Goal: Task Accomplishment & Management: Use online tool/utility

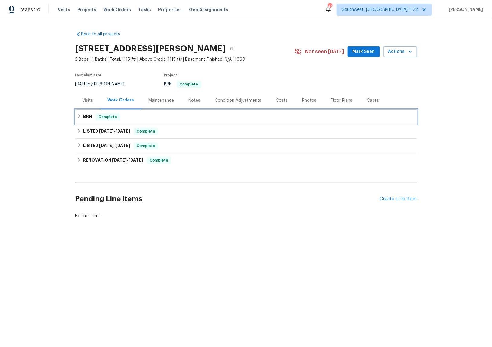
click at [83, 117] on h6 "BRN" at bounding box center [87, 116] width 9 height 7
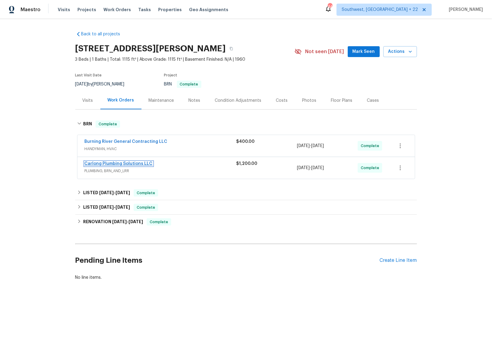
click at [119, 165] on link "Carlong Plumbing Solutions LLC" at bounding box center [119, 164] width 68 height 4
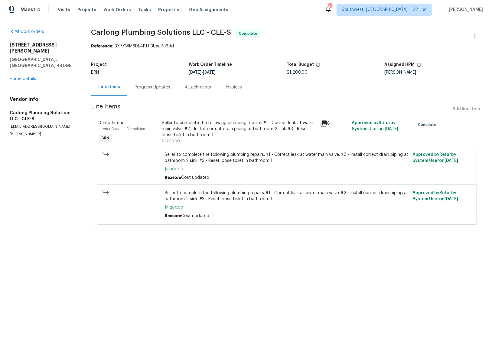
click at [236, 88] on div "Invoices" at bounding box center [234, 87] width 16 height 6
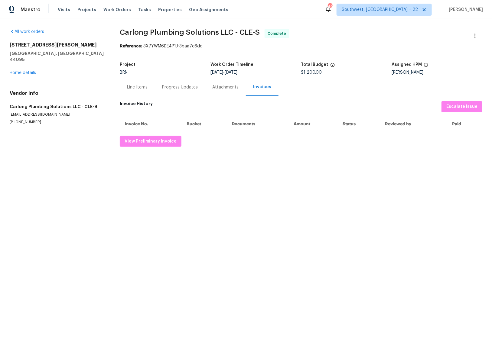
click at [222, 89] on div "Attachments" at bounding box center [225, 87] width 26 height 6
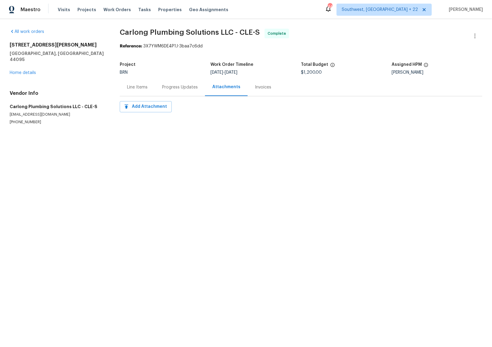
click at [138, 90] on div "Line Items" at bounding box center [137, 87] width 35 height 18
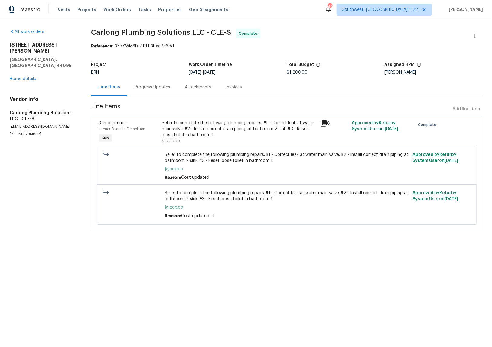
click at [321, 123] on icon at bounding box center [324, 124] width 6 height 6
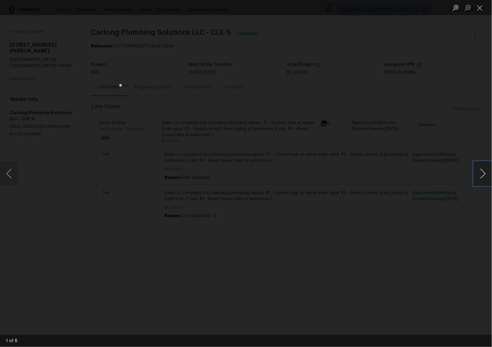
click at [488, 179] on button "Next image" at bounding box center [483, 174] width 18 height 24
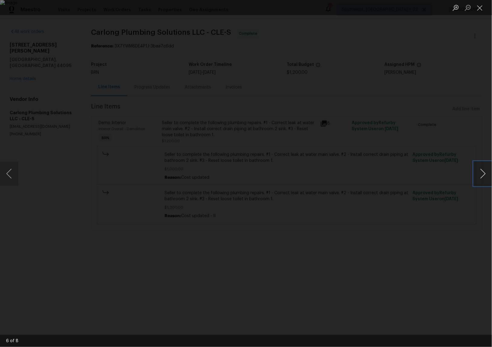
click at [488, 179] on button "Next image" at bounding box center [483, 174] width 18 height 24
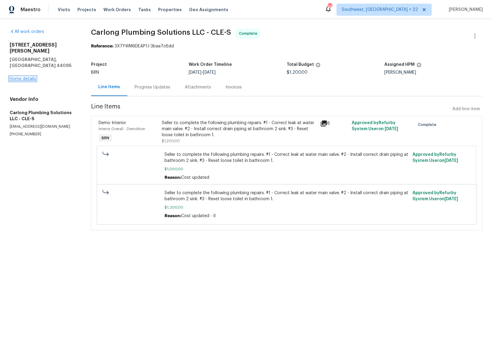
click at [29, 77] on link "Home details" at bounding box center [23, 79] width 26 height 4
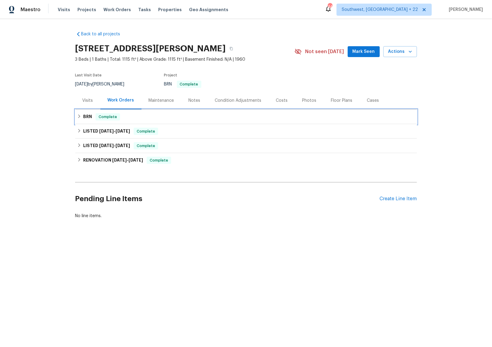
click at [86, 116] on h6 "BRN" at bounding box center [87, 116] width 9 height 7
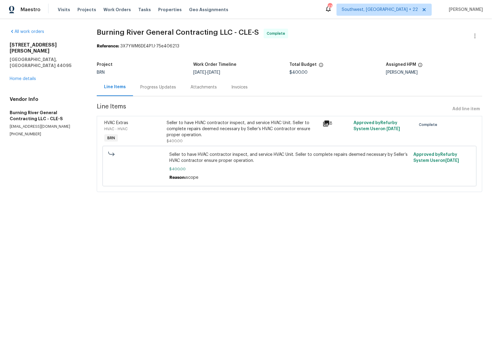
click at [232, 86] on div "Invoices" at bounding box center [239, 87] width 16 height 6
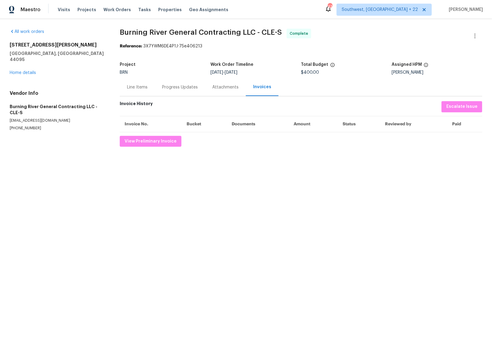
click at [133, 88] on div "Line Items" at bounding box center [137, 87] width 21 height 6
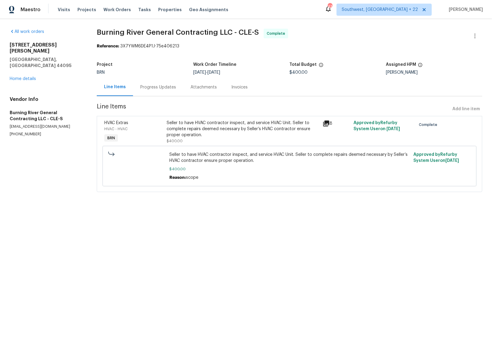
click at [323, 123] on icon at bounding box center [326, 124] width 6 height 6
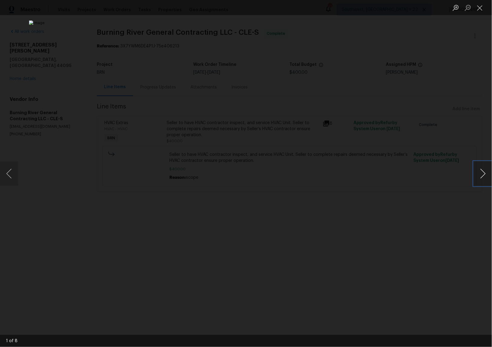
click at [482, 175] on button "Next image" at bounding box center [483, 174] width 18 height 24
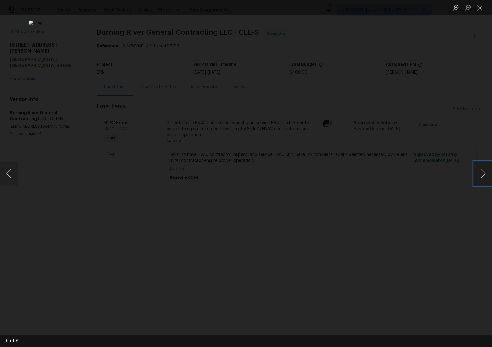
click at [482, 175] on button "Next image" at bounding box center [483, 174] width 18 height 24
